Goal: Task Accomplishment & Management: Use online tool/utility

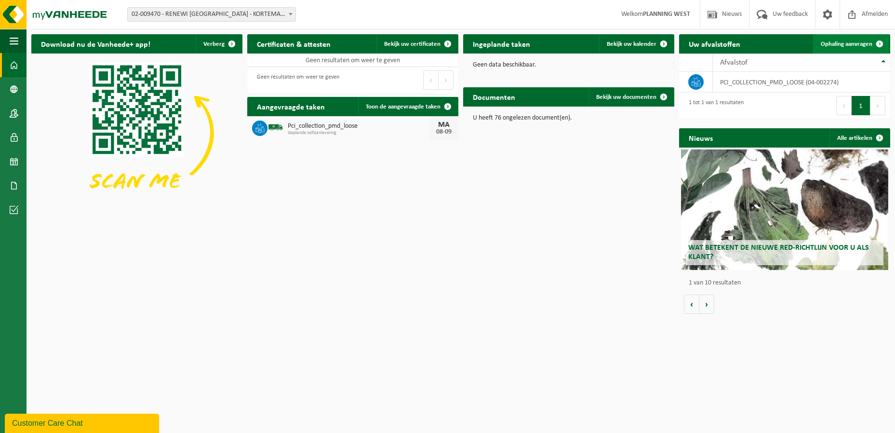
click at [843, 37] on link "Ophaling aanvragen" at bounding box center [851, 43] width 76 height 19
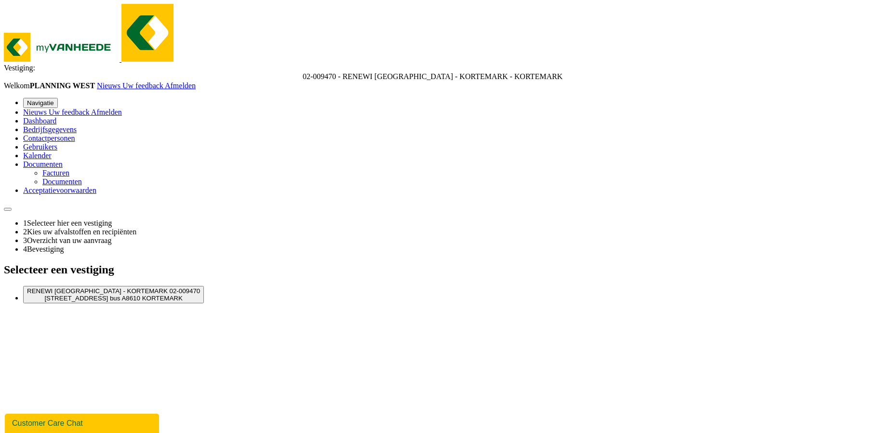
click at [303, 72] on span "02-009470 - RENEWI [GEOGRAPHIC_DATA] - KORTEMARK - KORTEMARK" at bounding box center [433, 76] width 260 height 8
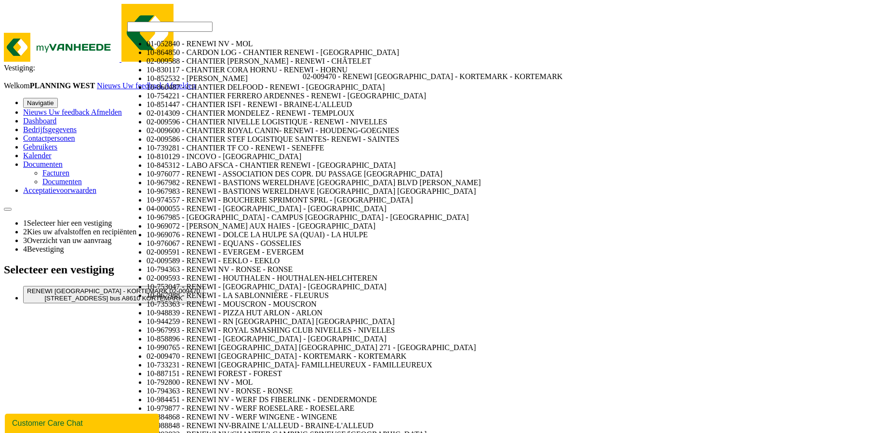
select select "259"
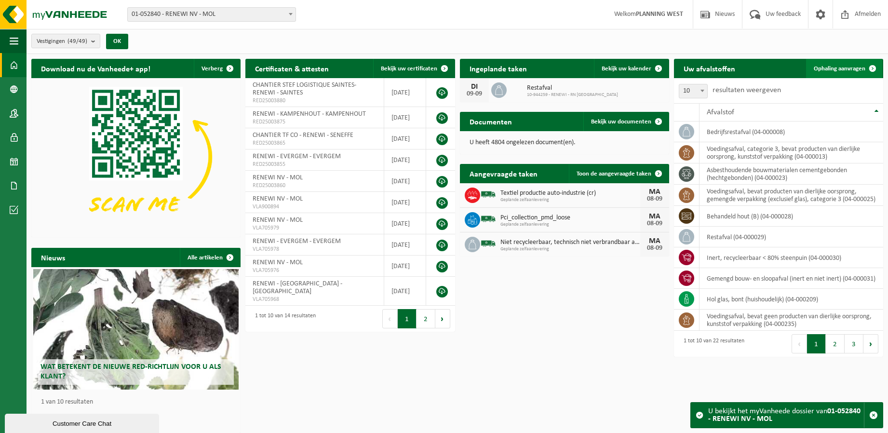
click at [843, 62] on link "Ophaling aanvragen" at bounding box center [844, 68] width 76 height 19
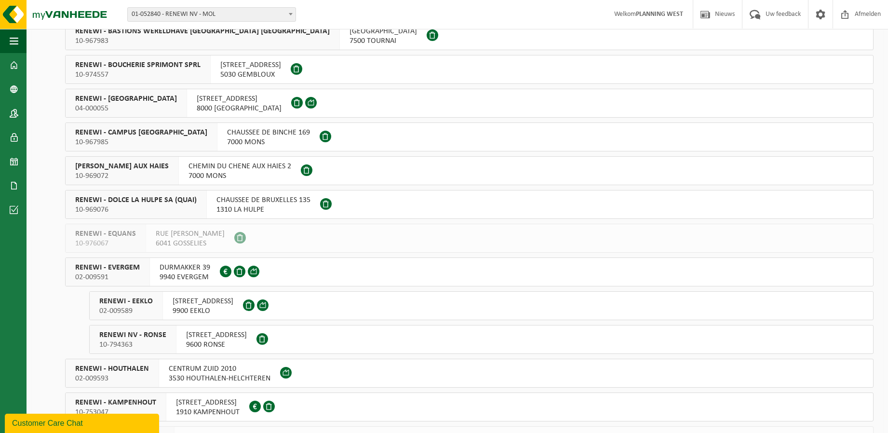
scroll to position [771, 0]
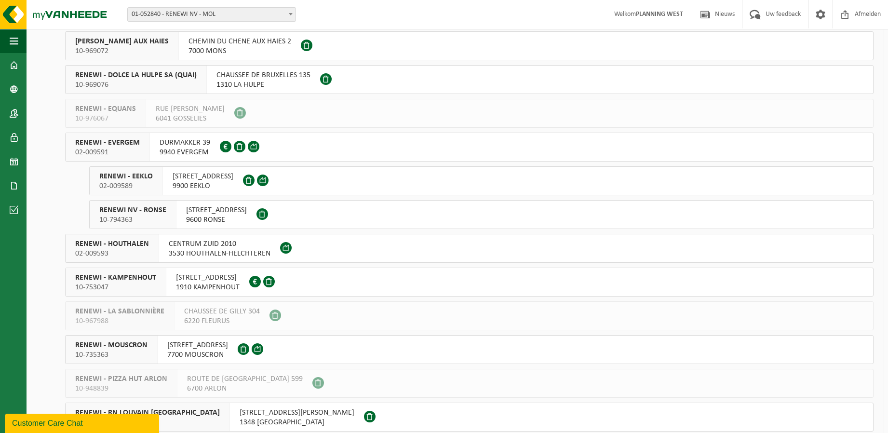
click at [150, 183] on span "02-009589" at bounding box center [126, 186] width 54 height 10
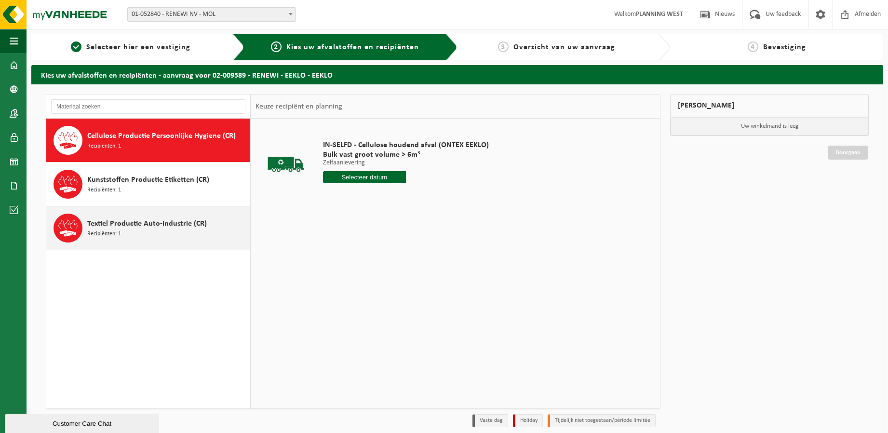
click at [169, 229] on span "Textiel Productie Auto-industrie (CR)" at bounding box center [147, 224] width 120 height 12
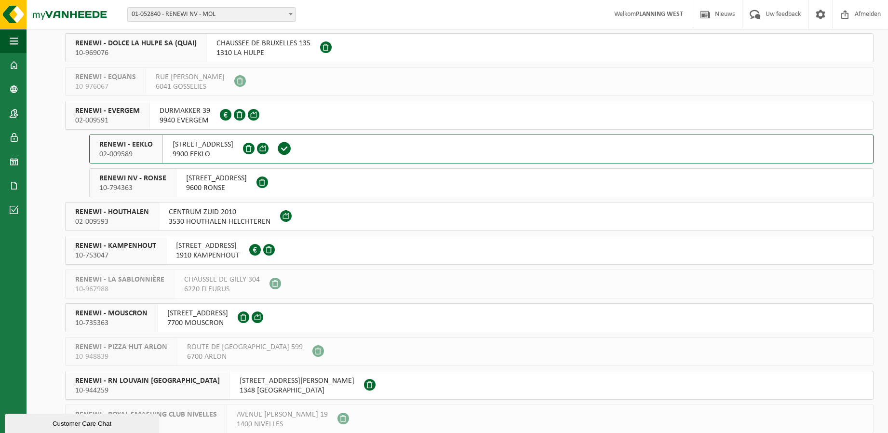
scroll to position [820, 0]
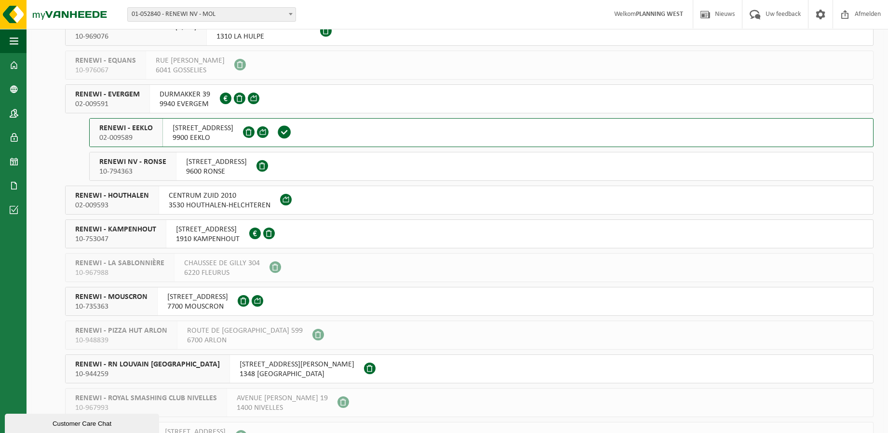
click at [178, 124] on span "RINGLAAN 58" at bounding box center [203, 128] width 61 height 10
